Goal: Task Accomplishment & Management: Use online tool/utility

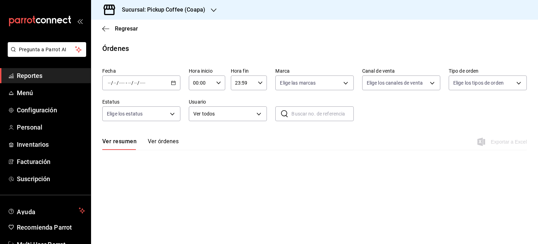
click at [42, 75] on span "Reportes" at bounding box center [51, 75] width 68 height 9
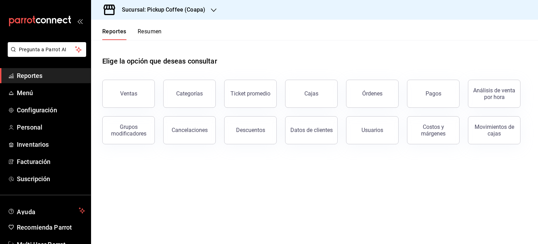
click at [148, 34] on button "Resumen" at bounding box center [150, 34] width 24 height 12
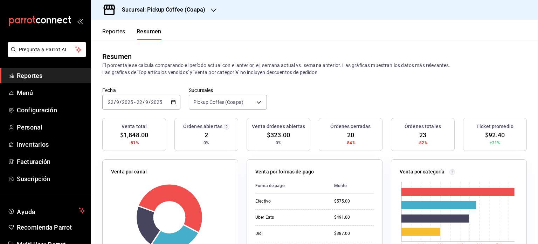
click at [169, 102] on div "[DATE] [DATE] - [DATE] [DATE]" at bounding box center [141, 102] width 78 height 15
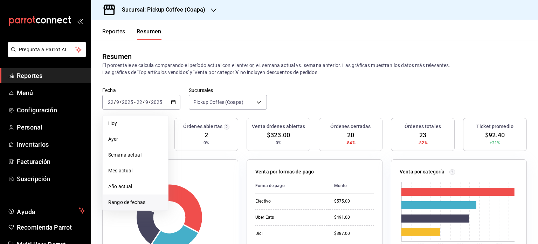
click at [141, 197] on li "Rango de fechas" at bounding box center [136, 202] width 66 height 16
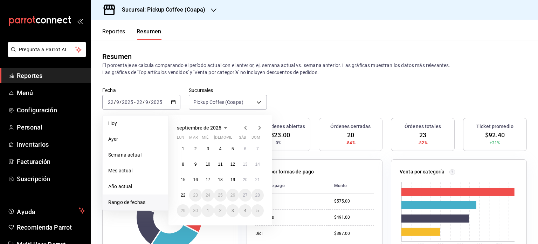
click at [244, 129] on icon "button" at bounding box center [246, 127] width 8 height 8
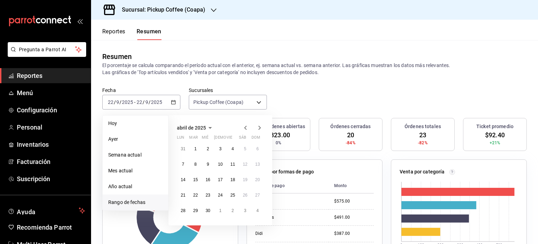
click at [244, 129] on icon "button" at bounding box center [246, 127] width 8 height 8
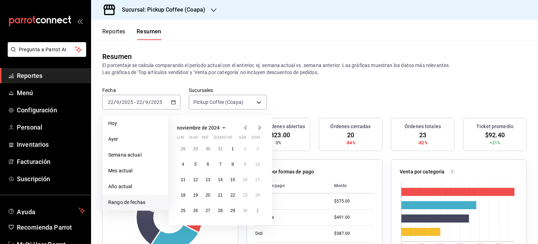
click at [244, 129] on icon "button" at bounding box center [246, 127] width 8 height 8
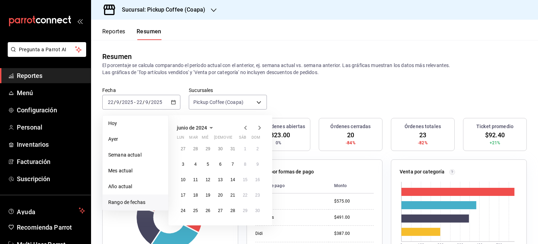
click at [244, 129] on icon "button" at bounding box center [246, 127] width 8 height 8
click at [258, 179] on abbr "18" at bounding box center [258, 179] width 5 height 5
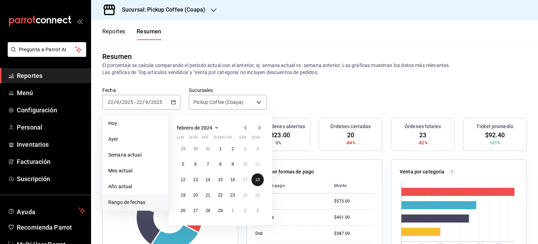
click button "18" at bounding box center [258, 179] width 12 height 13
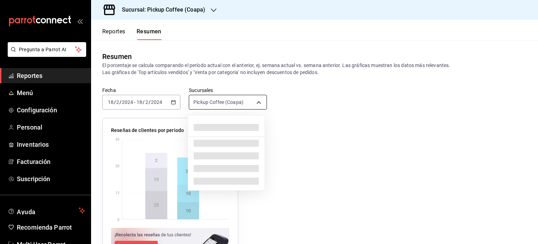
click at [256, 101] on body "Pregunta a Parrot AI Reportes Menú Configuración Personal Inventarios Facturaci…" at bounding box center [269, 122] width 538 height 244
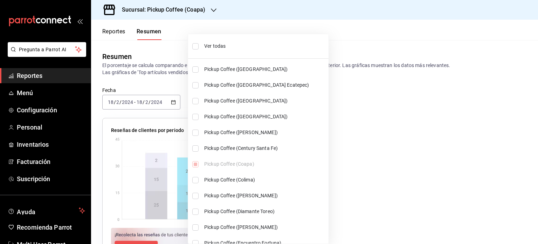
click at [221, 45] on span "Ver todas" at bounding box center [265, 45] width 122 height 7
type input "[object Object],[object Object],[object Object],[object Object],[object Object]…"
checkbox input "true"
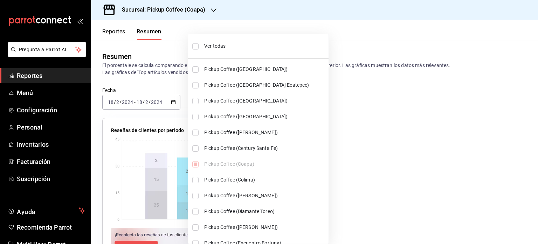
checkbox input "true"
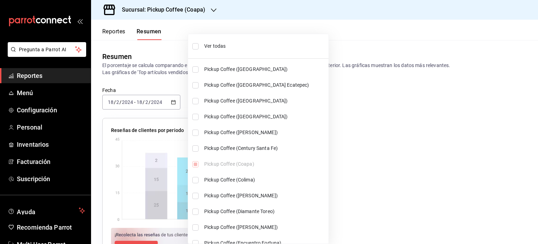
checkbox input "true"
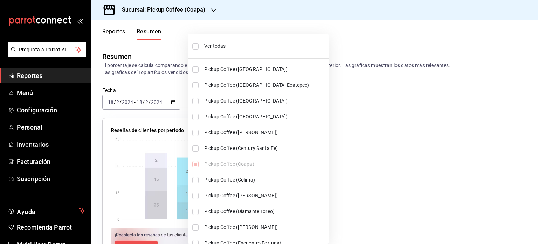
checkbox input "true"
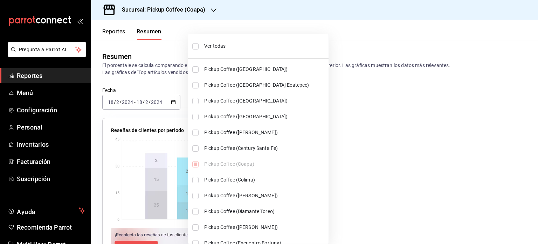
checkbox input "true"
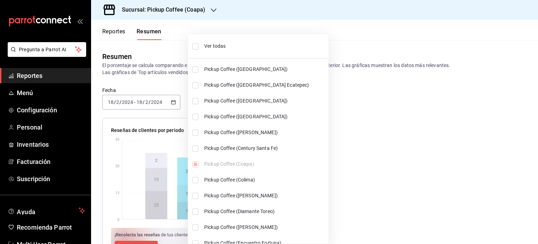
checkbox input "true"
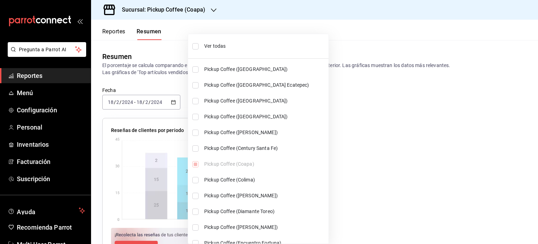
checkbox input "true"
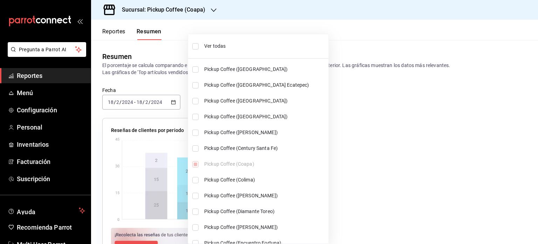
checkbox input "true"
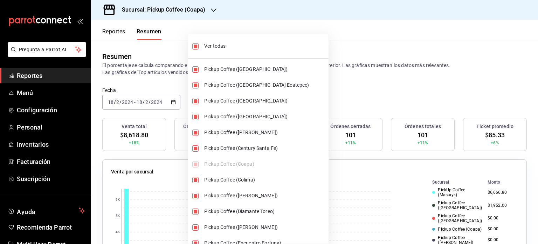
click at [333, 89] on div at bounding box center [269, 122] width 538 height 244
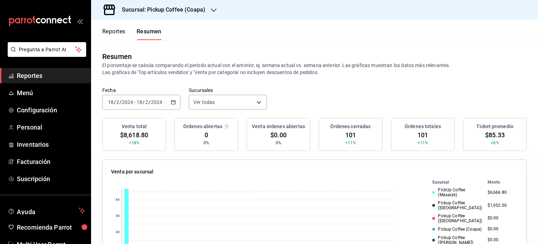
click at [170, 106] on div "[DATE] [DATE] - [DATE] [DATE]" at bounding box center [141, 102] width 78 height 15
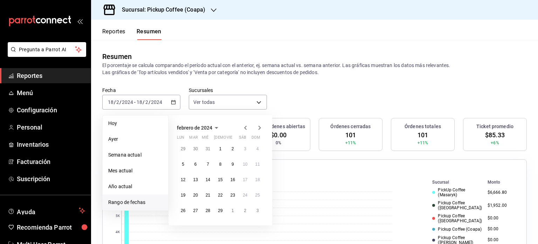
click at [262, 127] on icon "button" at bounding box center [260, 127] width 8 height 8
click at [182, 193] on abbr "18" at bounding box center [183, 194] width 5 height 5
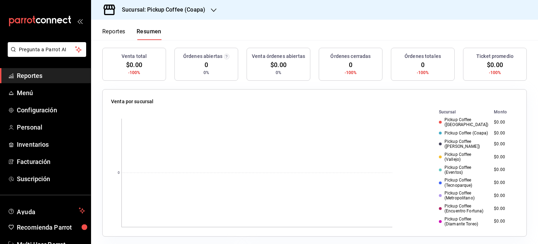
scroll to position [35, 0]
